Goal: Task Accomplishment & Management: Complete application form

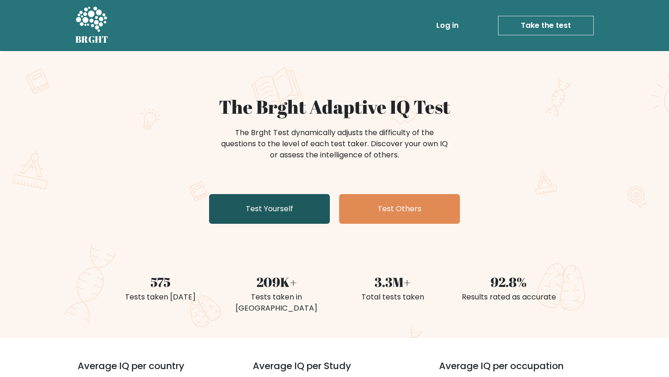
click at [247, 215] on link "Test Yourself" at bounding box center [269, 209] width 121 height 30
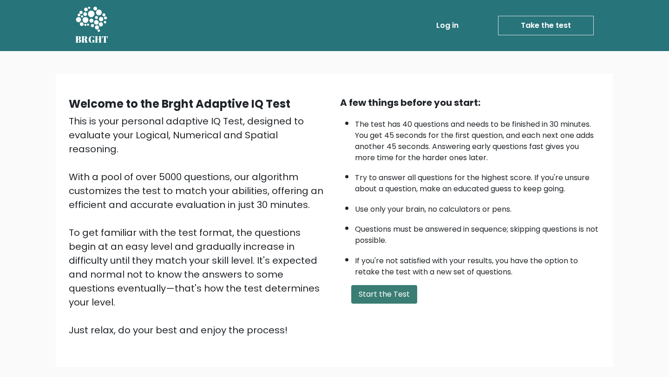
click at [375, 295] on button "Start the Test" at bounding box center [384, 294] width 66 height 19
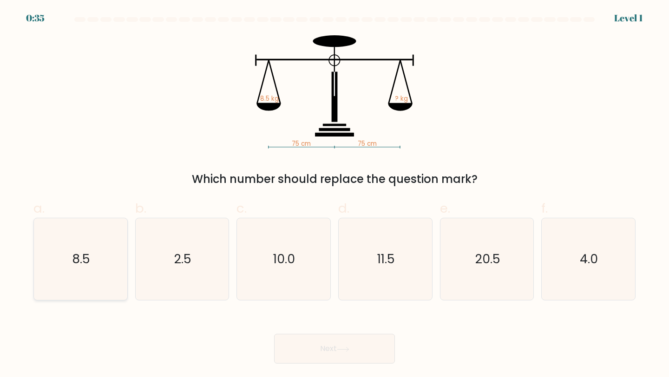
click at [91, 266] on icon "8.5" at bounding box center [80, 259] width 82 height 82
click at [335, 195] on input "a. 8.5" at bounding box center [335, 192] width 0 height 6
radio input "true"
click at [318, 355] on button "Next" at bounding box center [334, 349] width 121 height 30
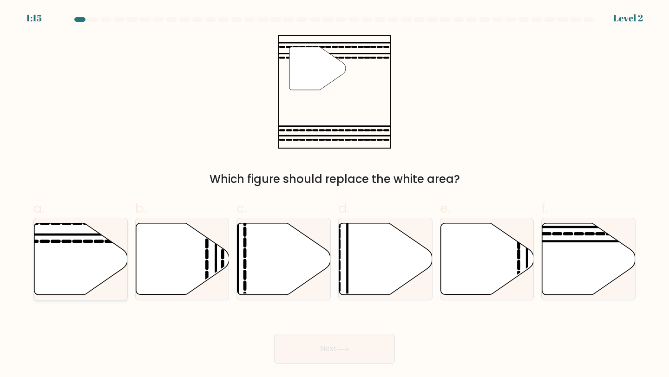
click at [60, 251] on icon at bounding box center [80, 260] width 93 height 72
click at [335, 195] on input "a." at bounding box center [335, 192] width 0 height 6
radio input "true"
click at [300, 349] on button "Next" at bounding box center [334, 349] width 121 height 30
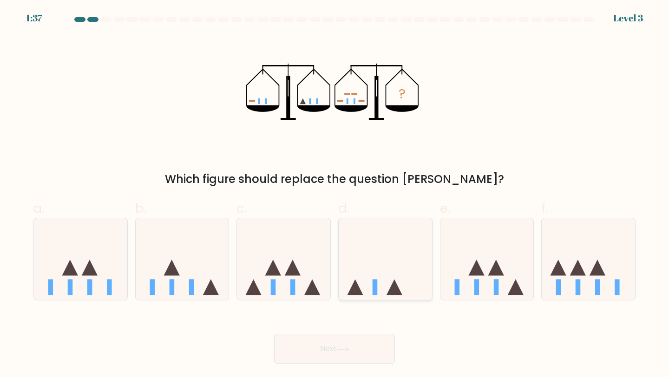
click at [389, 288] on icon at bounding box center [385, 259] width 93 height 77
click at [335, 195] on input "d." at bounding box center [335, 192] width 0 height 6
radio input "true"
click at [358, 345] on button "Next" at bounding box center [334, 349] width 121 height 30
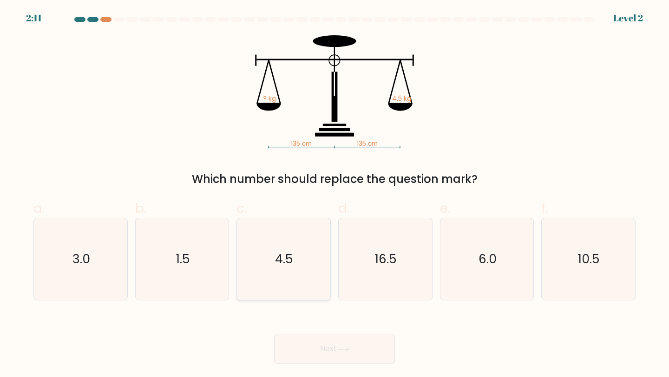
click at [305, 267] on icon "4.5" at bounding box center [284, 259] width 82 height 82
click at [335, 195] on input "c. 4.5" at bounding box center [335, 192] width 0 height 6
radio input "true"
click at [328, 352] on button "Next" at bounding box center [334, 349] width 121 height 30
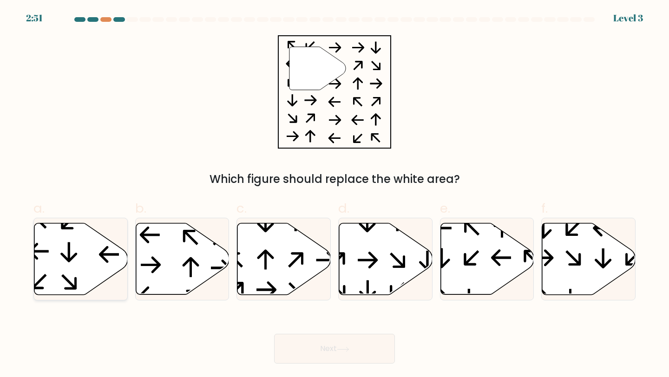
click at [66, 233] on icon at bounding box center [80, 260] width 93 height 72
click at [335, 195] on input "a." at bounding box center [335, 192] width 0 height 6
radio input "true"
click at [310, 352] on button "Next" at bounding box center [334, 349] width 121 height 30
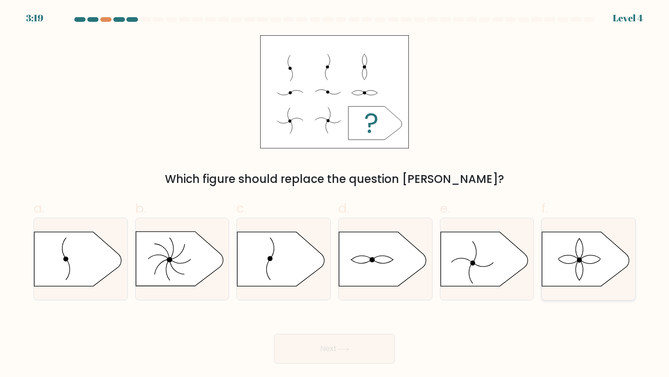
click at [582, 270] on icon at bounding box center [585, 259] width 87 height 54
click at [335, 195] on input "f." at bounding box center [335, 192] width 0 height 6
radio input "true"
click at [352, 340] on button "Next" at bounding box center [334, 349] width 121 height 30
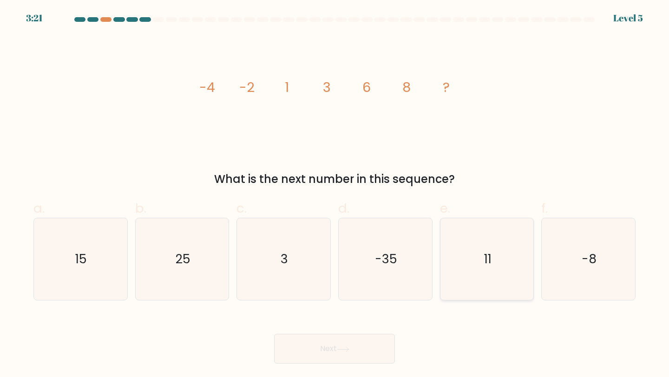
click at [485, 264] on text "11" at bounding box center [487, 258] width 7 height 17
click at [335, 195] on input "e. 11" at bounding box center [335, 192] width 0 height 6
radio input "true"
click at [322, 359] on button "Next" at bounding box center [334, 349] width 121 height 30
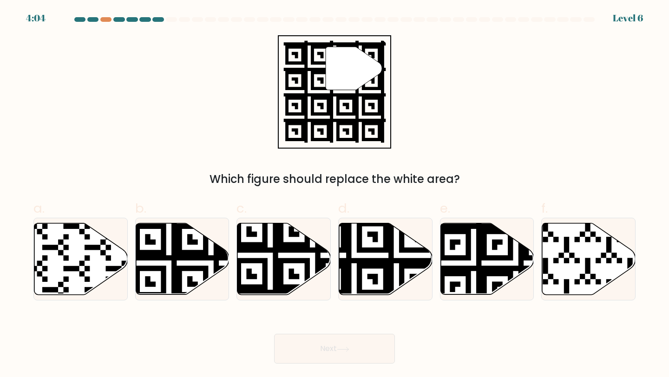
click at [309, 343] on button "Next" at bounding box center [334, 349] width 121 height 30
click at [378, 264] on icon at bounding box center [354, 297] width 169 height 169
click at [335, 195] on input "d." at bounding box center [335, 192] width 0 height 6
radio input "true"
click at [342, 351] on icon at bounding box center [343, 349] width 13 height 5
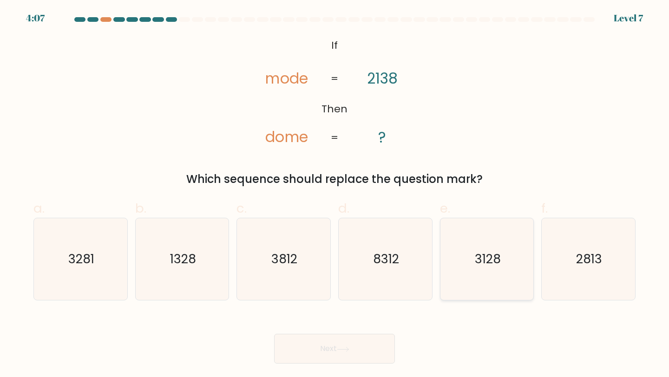
click at [502, 262] on icon "3128" at bounding box center [487, 259] width 82 height 82
click at [335, 195] on input "e. 3128" at bounding box center [335, 192] width 0 height 6
radio input "true"
click at [368, 355] on button "Next" at bounding box center [334, 349] width 121 height 30
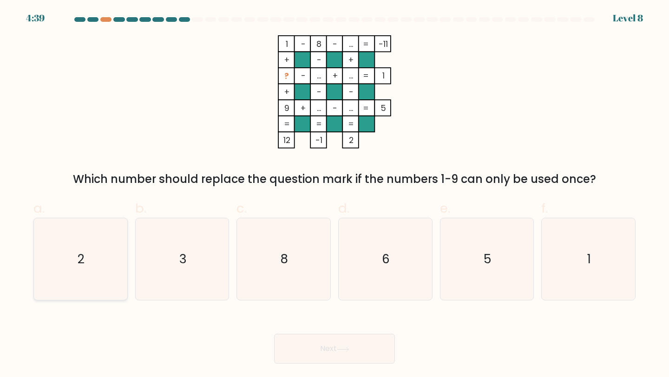
click at [84, 262] on text "2" at bounding box center [81, 258] width 7 height 17
click at [335, 195] on input "a. 2" at bounding box center [335, 192] width 0 height 6
radio input "true"
click at [333, 346] on button "Next" at bounding box center [334, 349] width 121 height 30
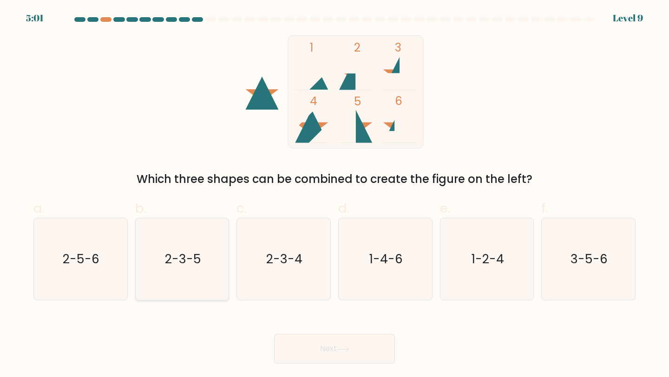
click at [175, 274] on icon "2-3-5" at bounding box center [182, 259] width 82 height 82
click at [335, 195] on input "b. 2-3-5" at bounding box center [335, 192] width 0 height 6
radio input "true"
click at [303, 353] on button "Next" at bounding box center [334, 349] width 121 height 30
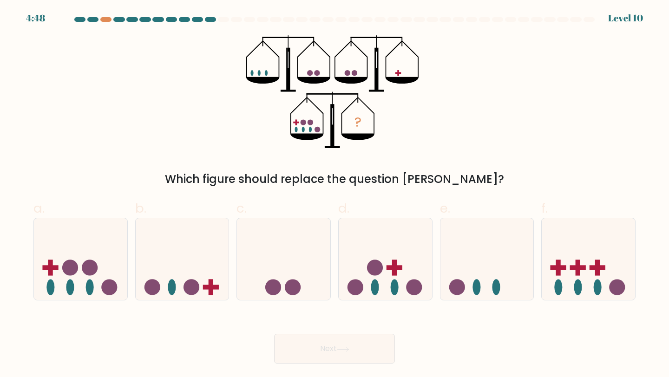
drag, startPoint x: 303, startPoint y: 353, endPoint x: 324, endPoint y: 353, distance: 21.8
click at [303, 353] on button "Next" at bounding box center [334, 349] width 121 height 30
click at [668, 229] on form at bounding box center [334, 190] width 669 height 347
click at [613, 250] on icon at bounding box center [588, 259] width 93 height 77
click at [335, 195] on input "f." at bounding box center [335, 192] width 0 height 6
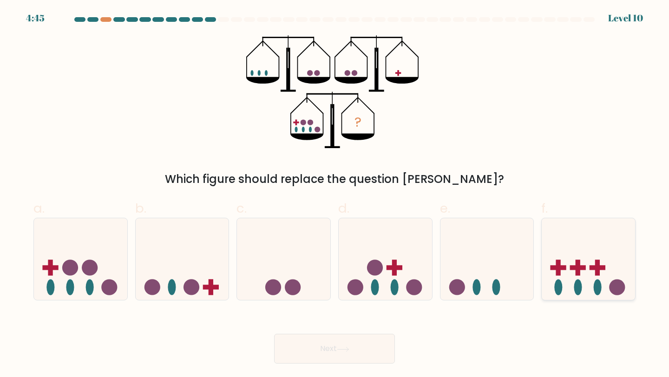
radio input "true"
click at [344, 339] on button "Next" at bounding box center [334, 349] width 121 height 30
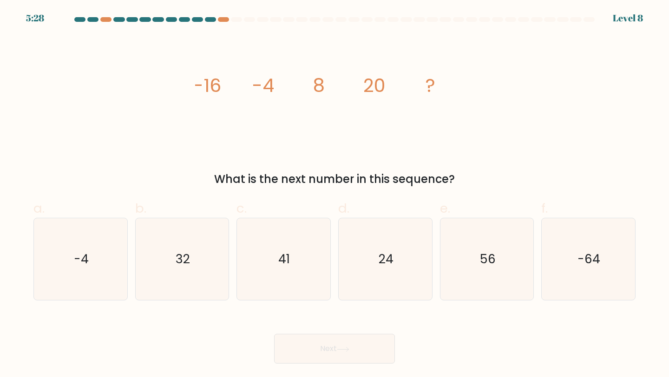
click at [328, 341] on button "Next" at bounding box center [334, 349] width 121 height 30
click at [590, 238] on icon "-64" at bounding box center [588, 259] width 82 height 82
click at [335, 195] on input "f. -64" at bounding box center [335, 192] width 0 height 6
radio input "true"
click at [460, 268] on icon "56" at bounding box center [487, 259] width 82 height 82
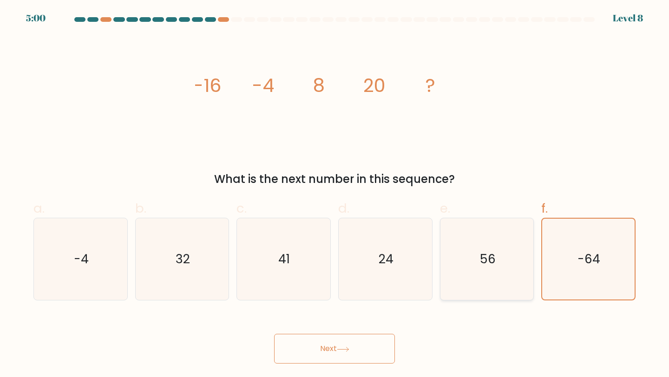
click at [335, 195] on input "e. 56" at bounding box center [335, 192] width 0 height 6
radio input "true"
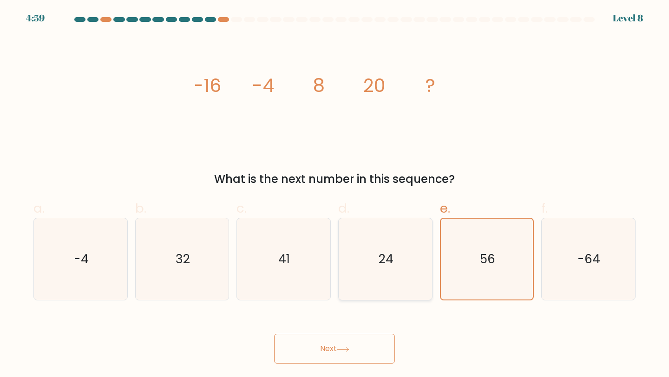
click at [364, 270] on icon "24" at bounding box center [385, 259] width 82 height 82
click at [335, 195] on input "d. 24" at bounding box center [335, 192] width 0 height 6
radio input "true"
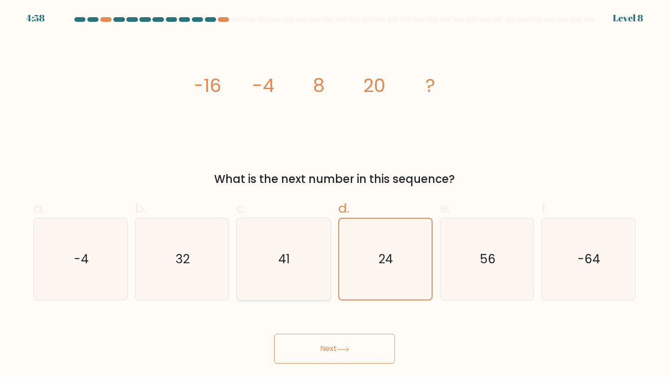
click at [295, 275] on icon "41" at bounding box center [284, 259] width 82 height 82
click at [335, 195] on input "c. 41" at bounding box center [335, 192] width 0 height 6
radio input "true"
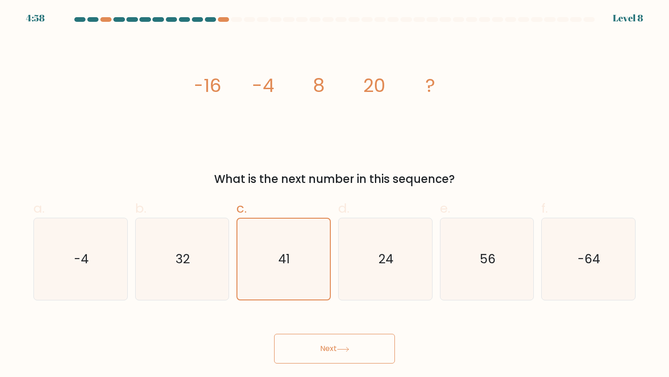
click at [324, 342] on button "Next" at bounding box center [334, 349] width 121 height 30
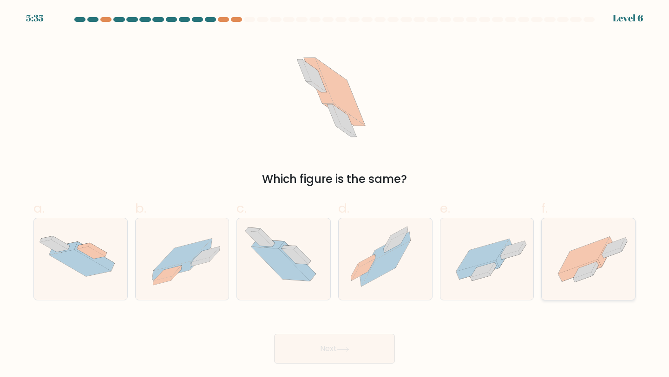
click at [574, 249] on icon at bounding box center [588, 259] width 93 height 70
click at [335, 195] on input "f." at bounding box center [335, 192] width 0 height 6
radio input "true"
click at [380, 342] on button "Next" at bounding box center [334, 349] width 121 height 30
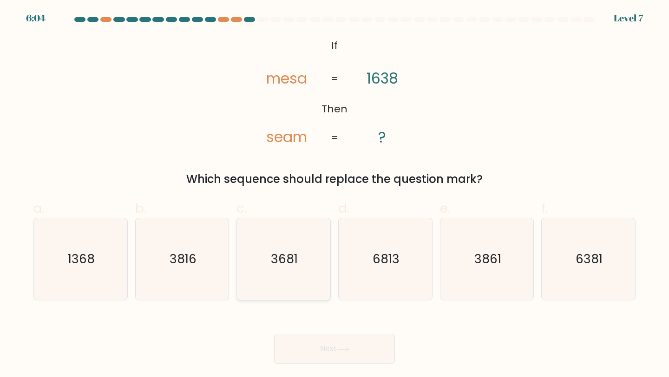
click at [315, 246] on icon "3681" at bounding box center [284, 259] width 82 height 82
click at [335, 195] on input "c. 3681" at bounding box center [335, 192] width 0 height 6
radio input "true"
click at [344, 352] on icon at bounding box center [343, 349] width 13 height 5
